Goal: Information Seeking & Learning: Check status

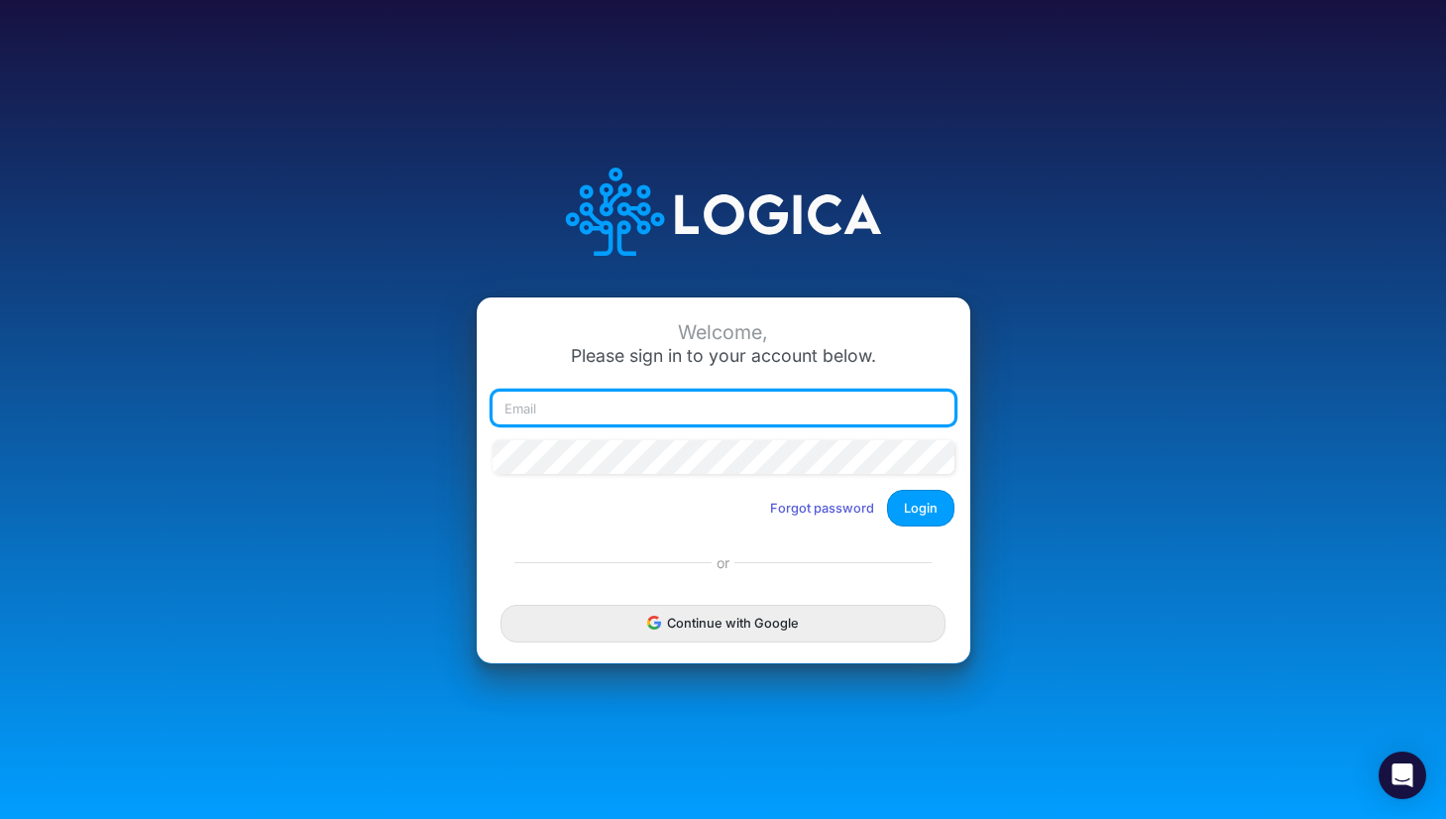
type input "rwobig@cquencehealth.com"
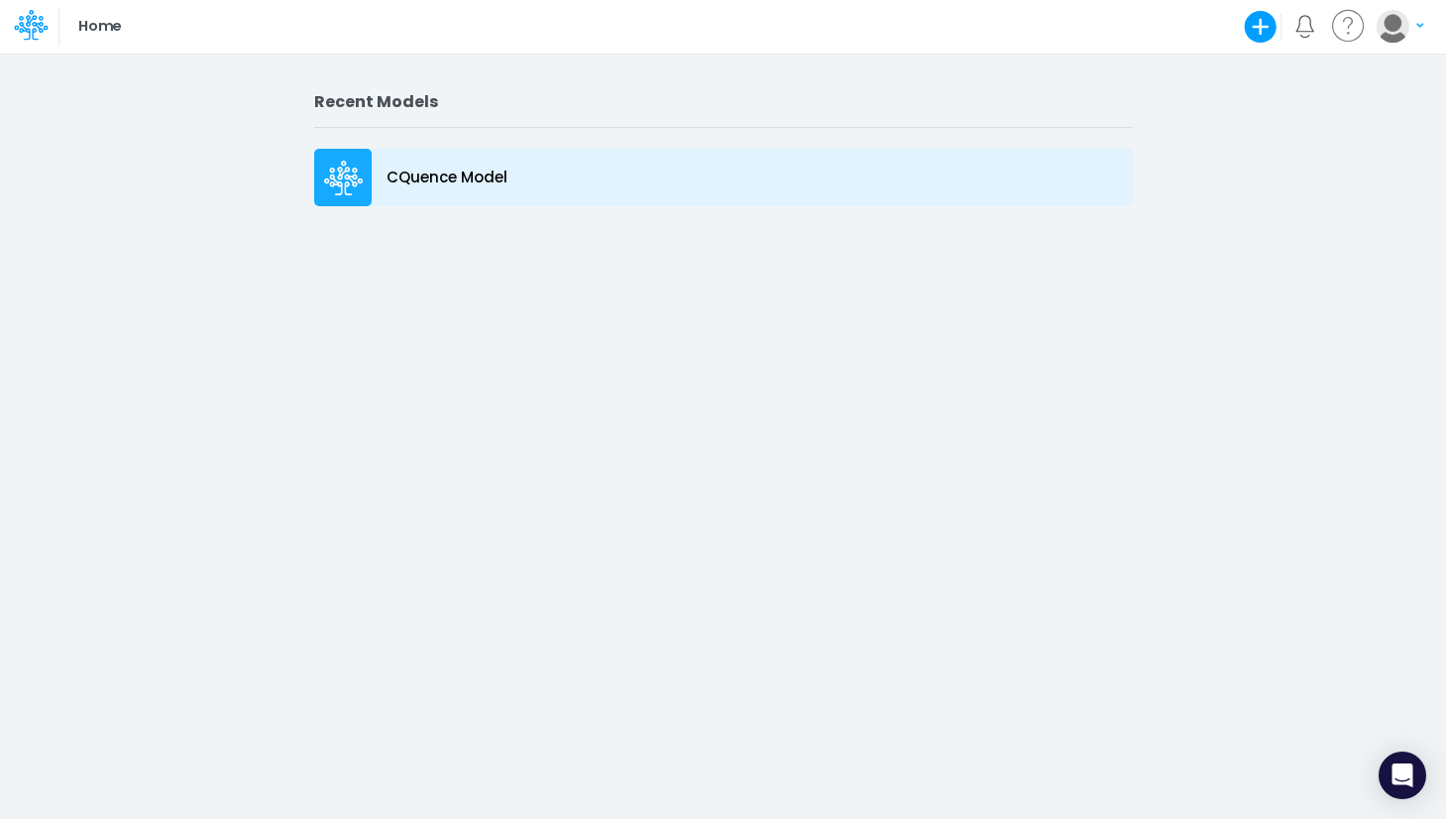
click at [346, 178] on icon at bounding box center [341, 180] width 34 height 13
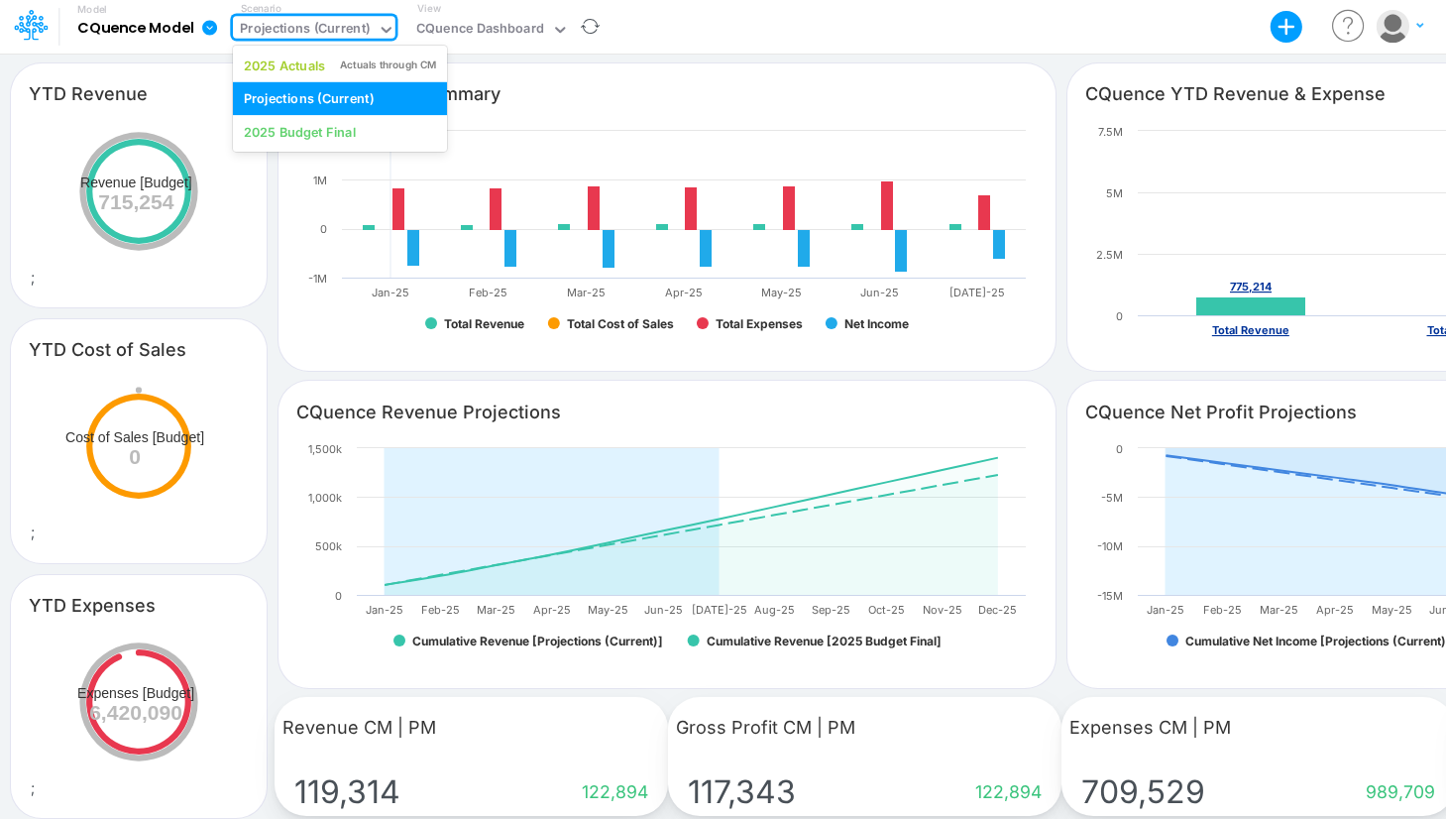
click at [321, 30] on div "Projections (Current)" at bounding box center [305, 30] width 130 height 23
click at [303, 65] on div "2025 Actuals" at bounding box center [285, 65] width 82 height 19
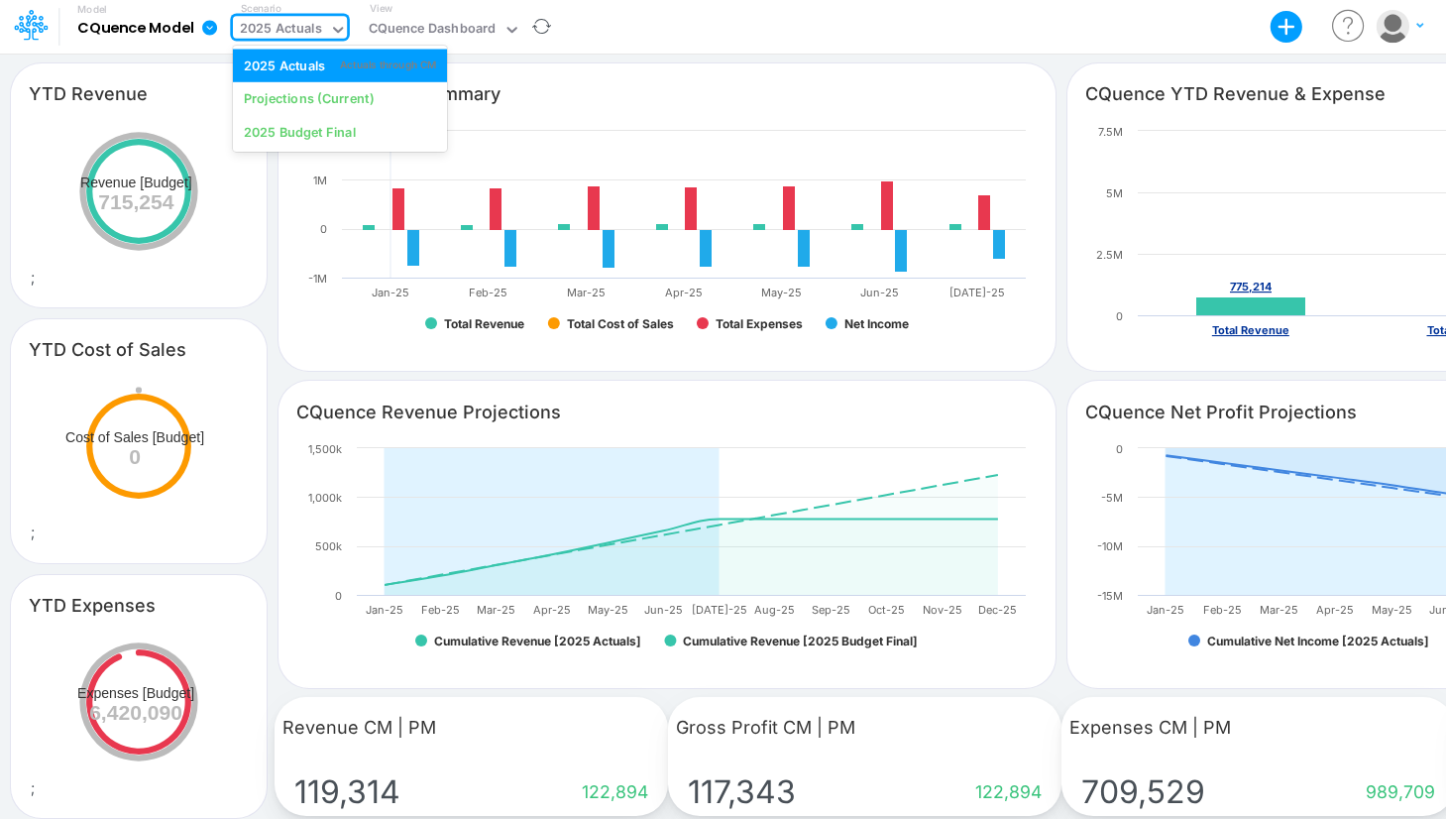
click at [332, 26] on icon at bounding box center [338, 30] width 18 height 18
click at [467, 25] on div "CQuence Dashboard" at bounding box center [433, 30] width 128 height 23
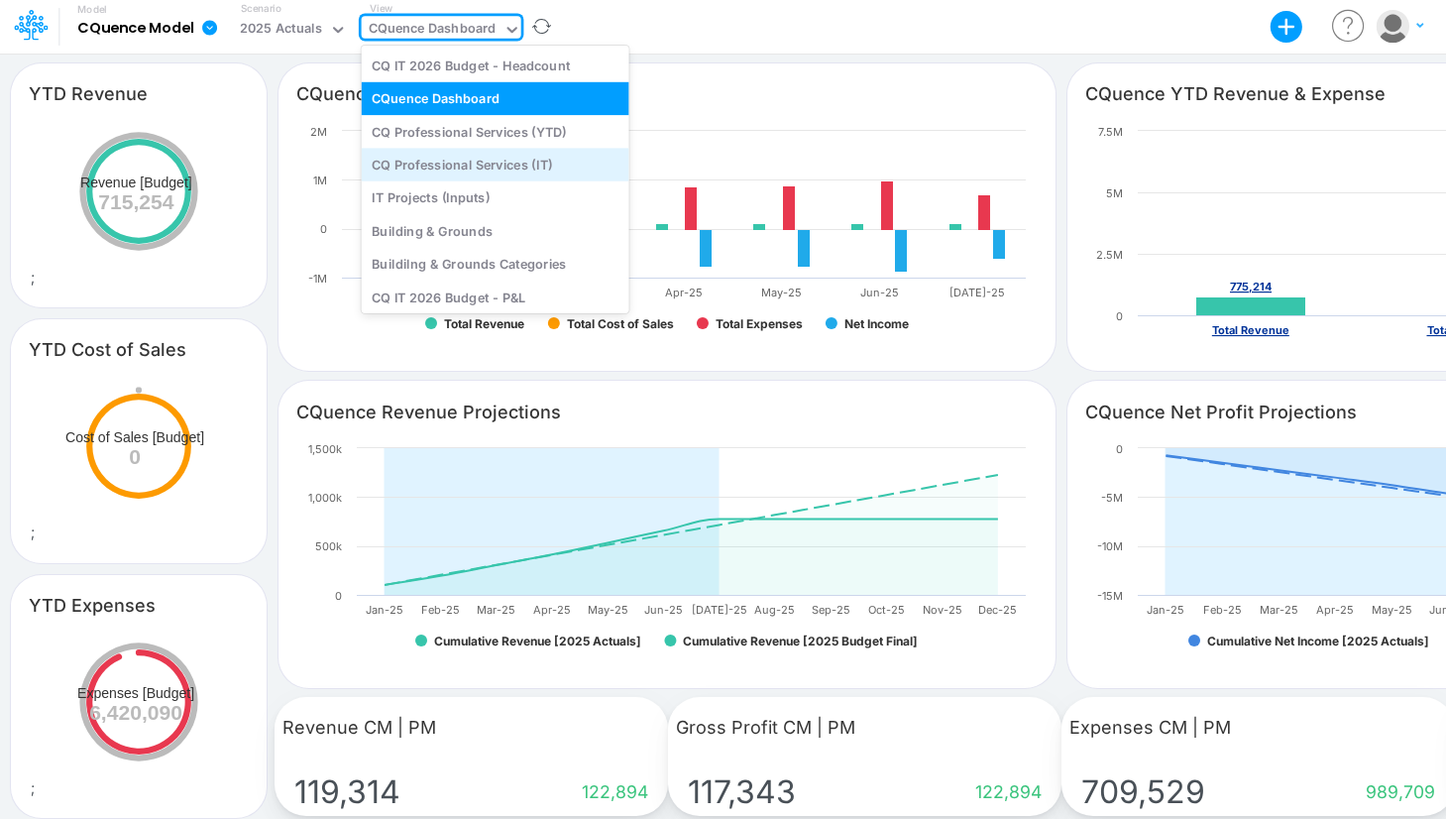
click at [437, 164] on div "CQ Professional Services (IT)" at bounding box center [496, 164] width 268 height 33
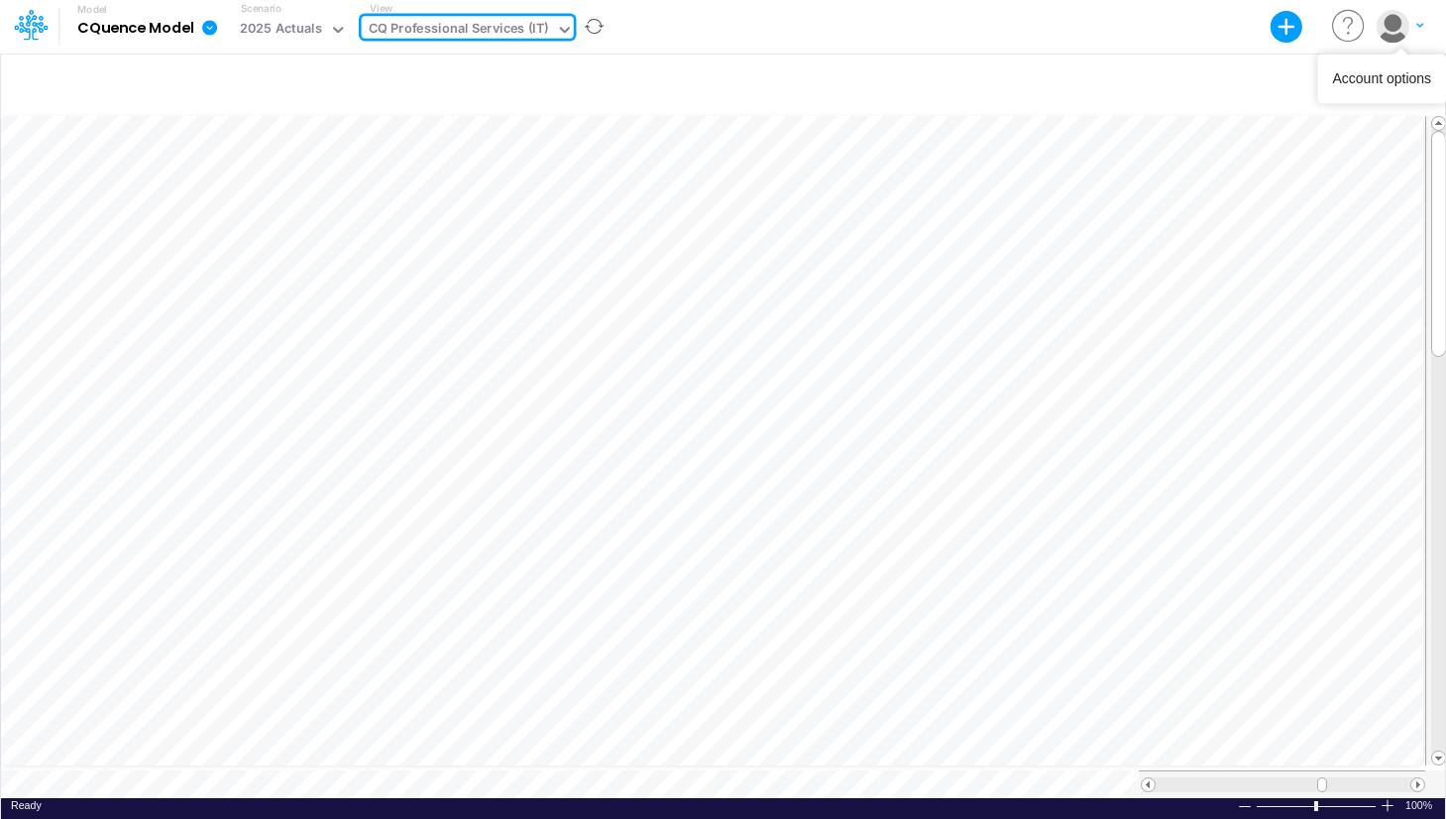
click at [1394, 30] on img "button" at bounding box center [1392, 26] width 33 height 33
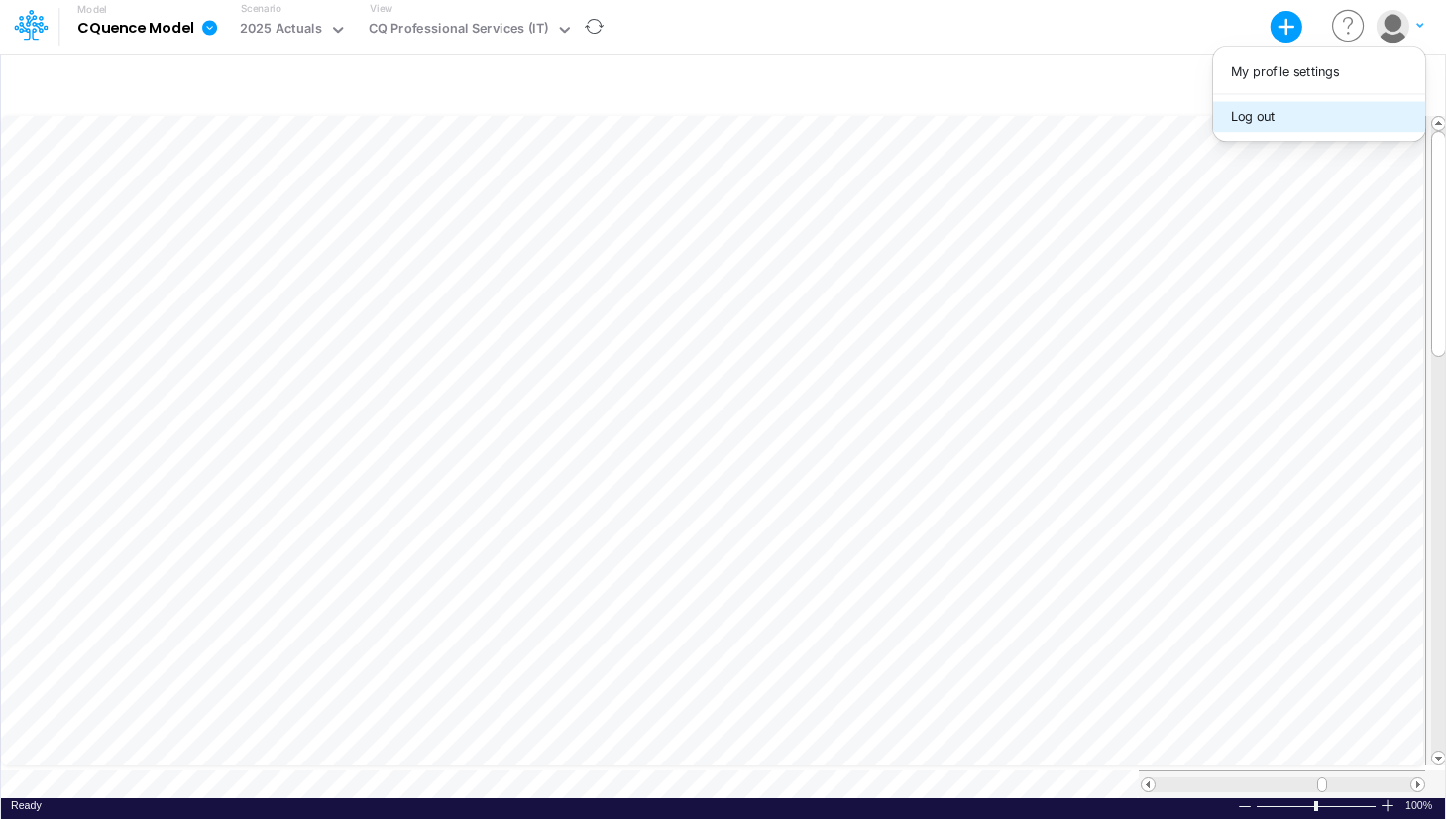
click at [1266, 121] on button "Log out" at bounding box center [1319, 116] width 212 height 31
